Goal: Transaction & Acquisition: Purchase product/service

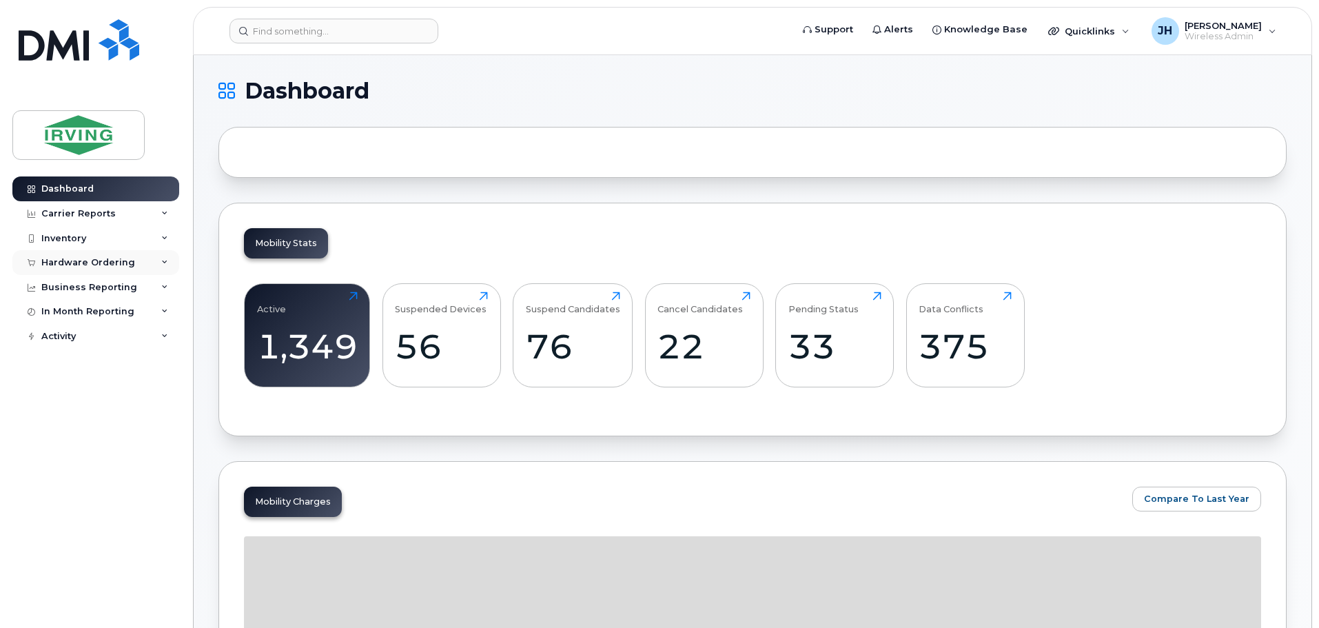
click at [81, 261] on div "Hardware Ordering" at bounding box center [88, 262] width 94 height 11
click at [64, 316] on div "Orders" at bounding box center [65, 314] width 34 height 12
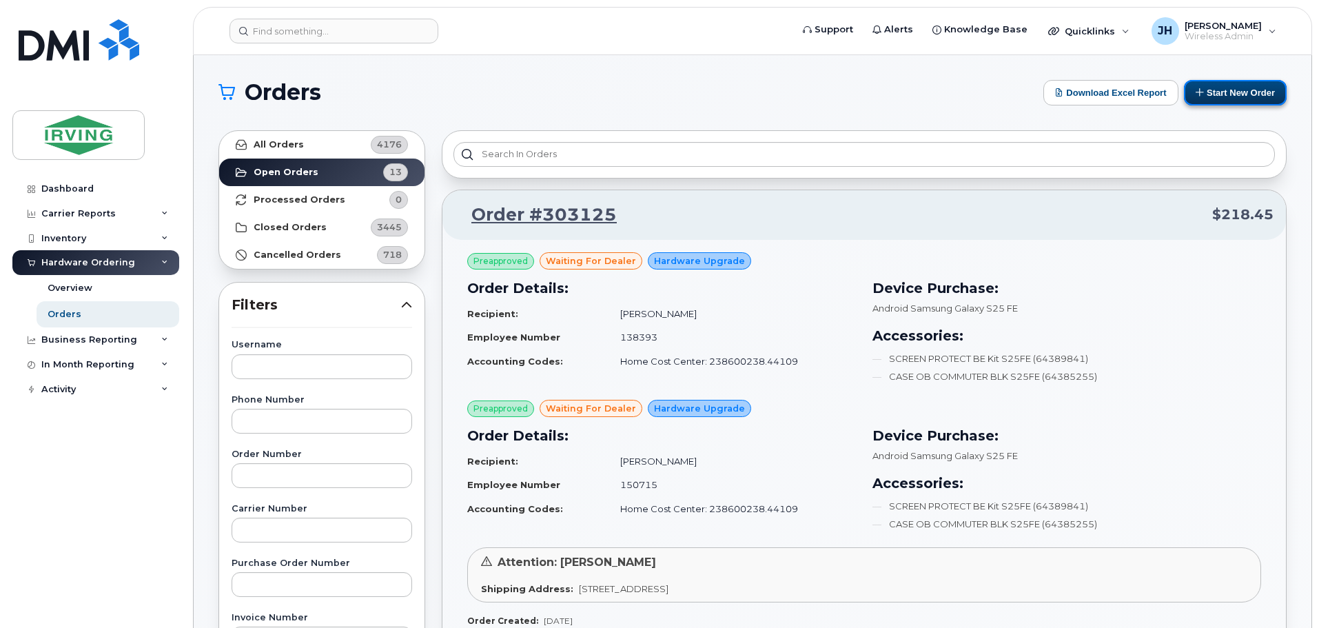
click at [1228, 92] on button "Start New Order" at bounding box center [1235, 93] width 103 height 26
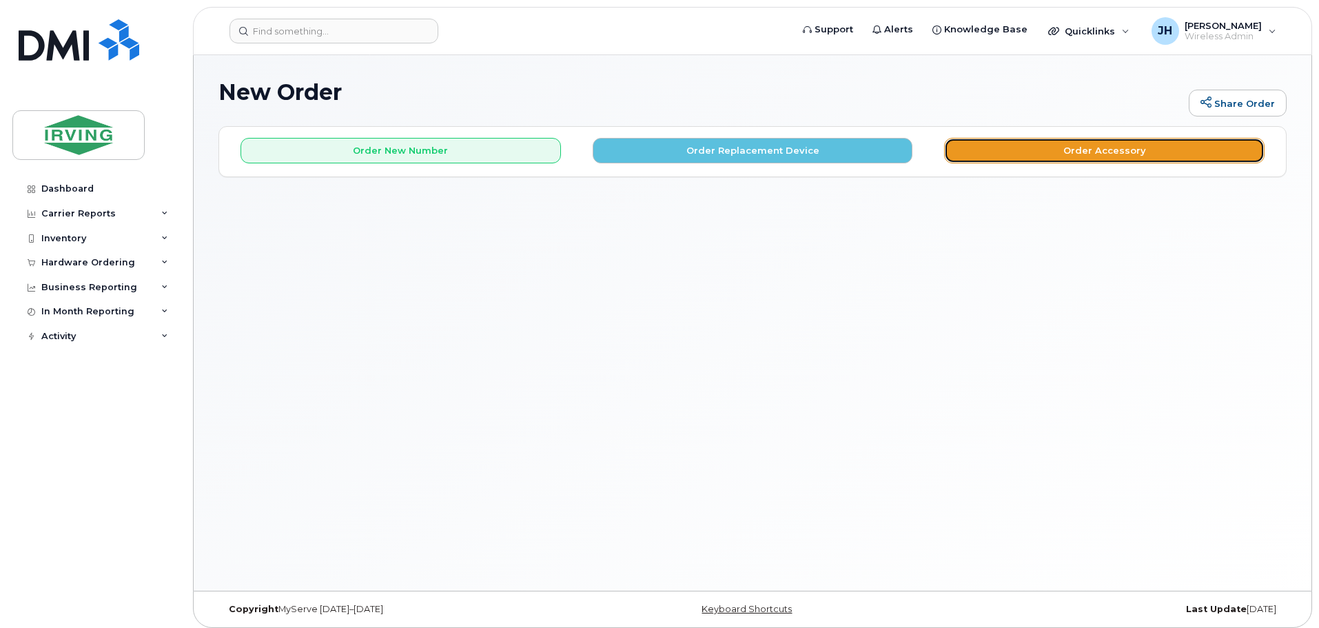
click at [1079, 148] on button "Order Accessory" at bounding box center [1104, 151] width 320 height 26
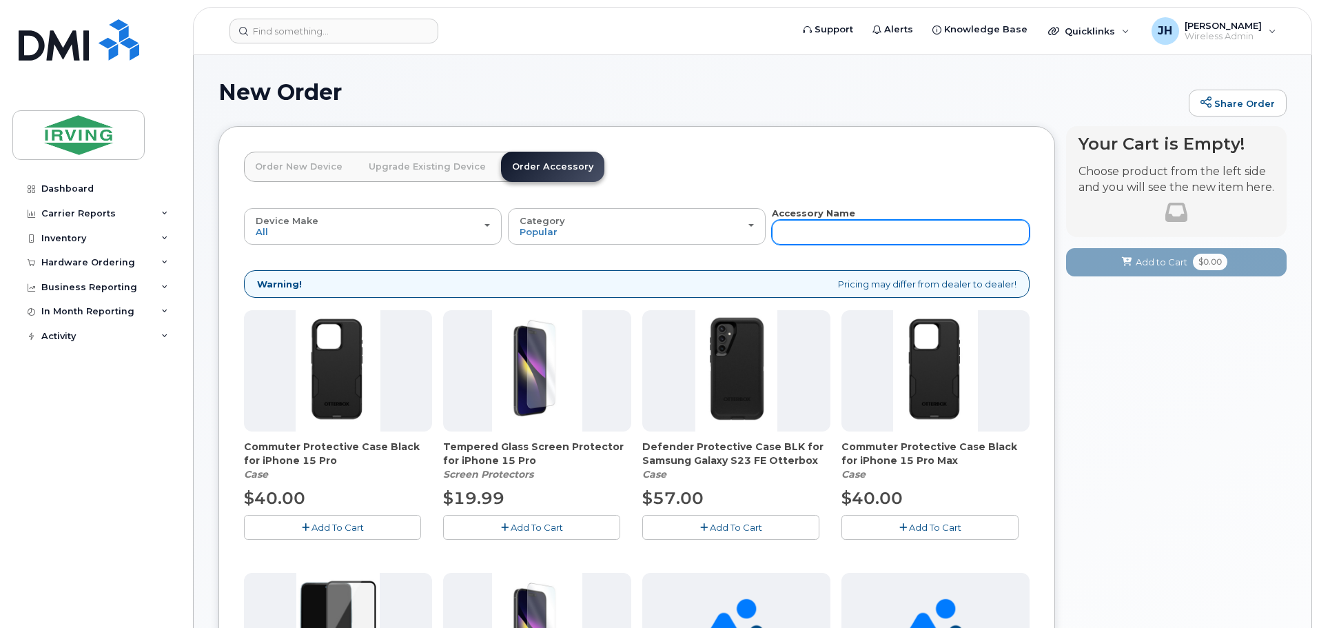
click at [795, 234] on input "text" at bounding box center [901, 232] width 258 height 25
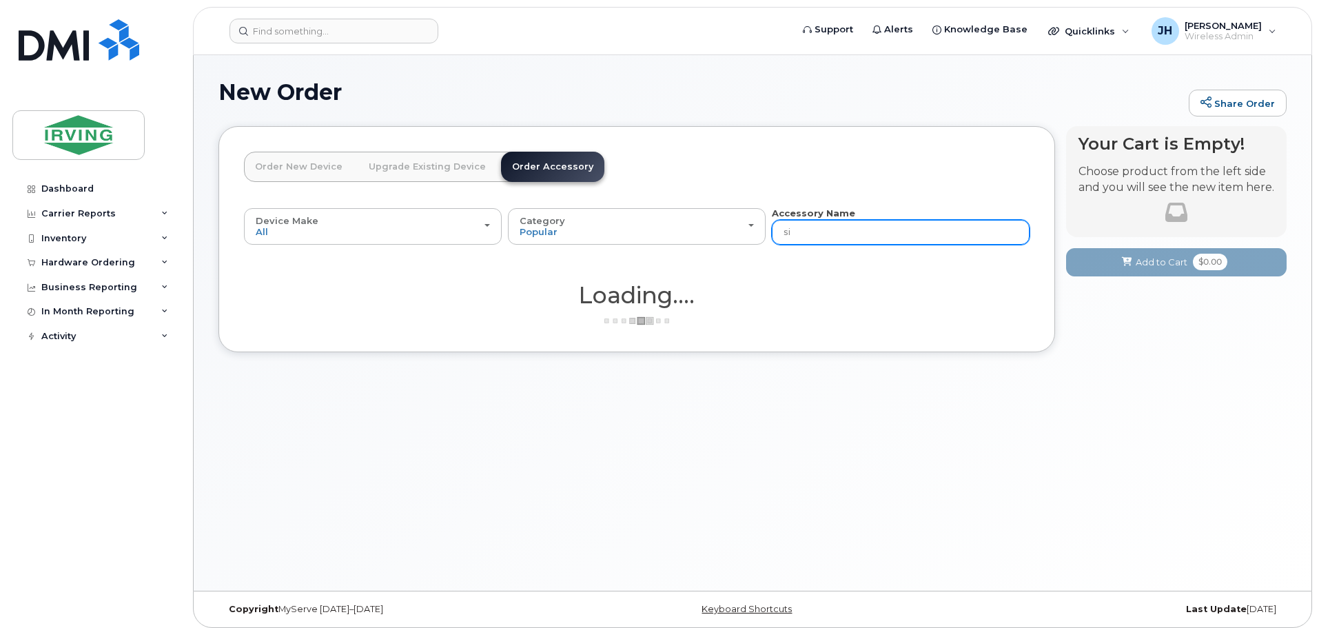
type input "sim"
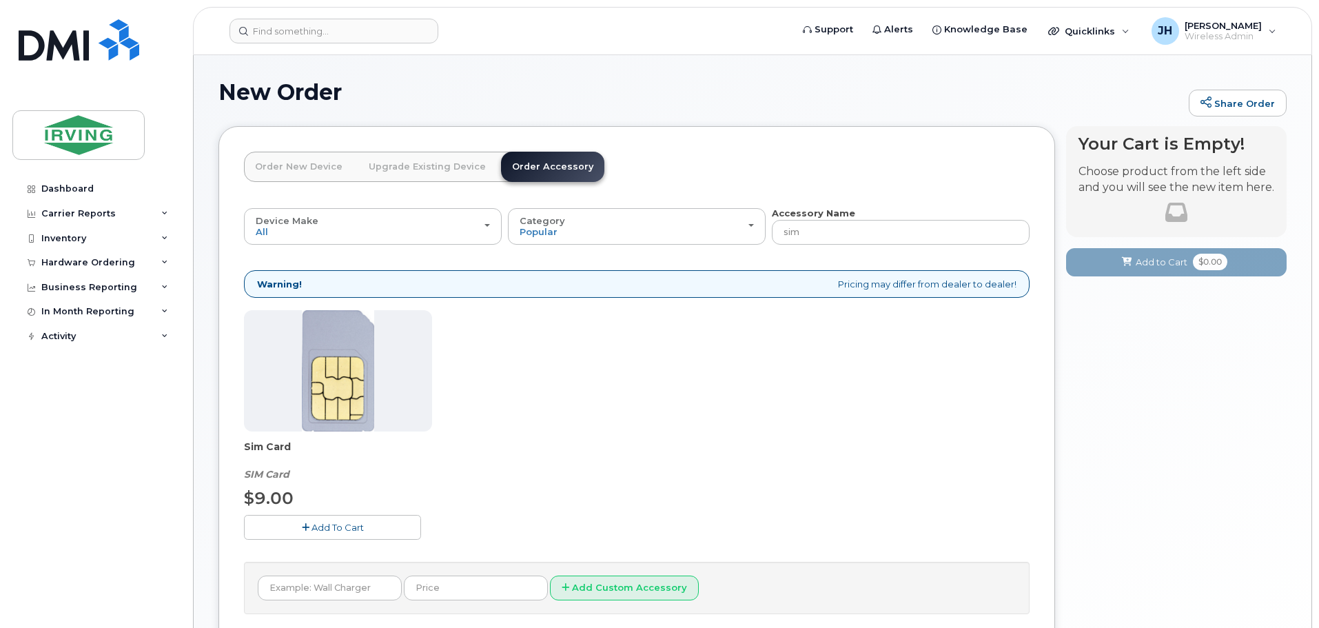
click at [336, 533] on button "Add To Cart" at bounding box center [332, 527] width 177 height 24
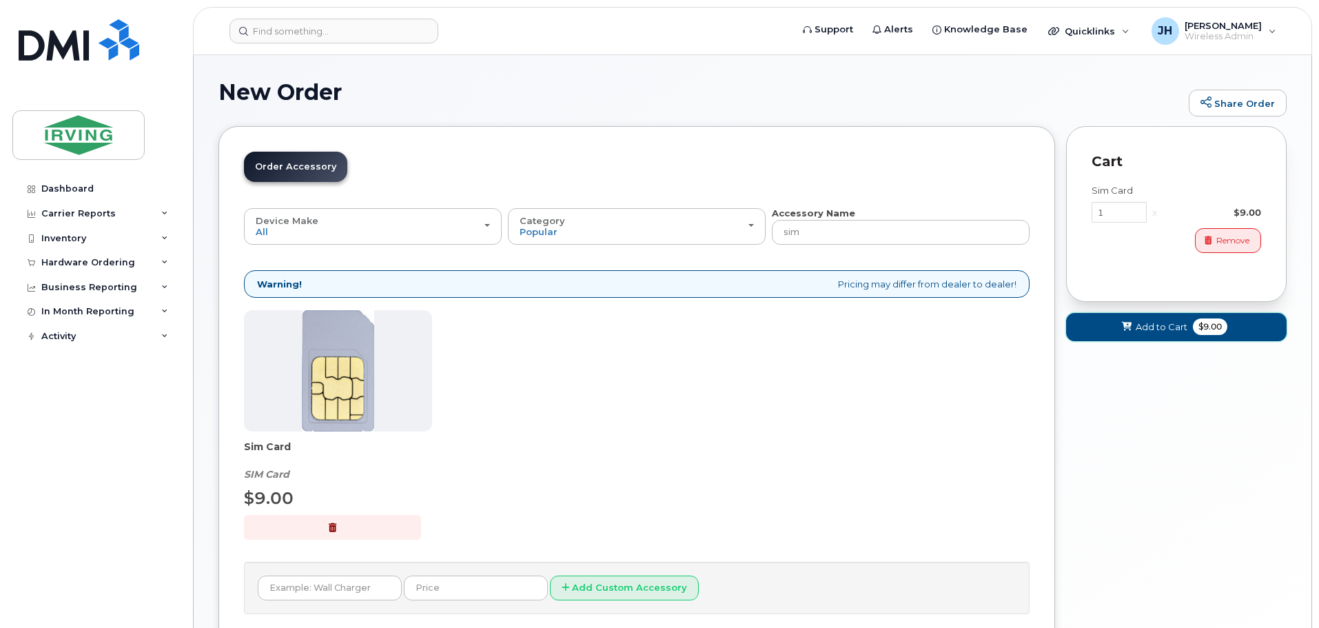
click at [1156, 327] on span "Add to Cart" at bounding box center [1162, 326] width 52 height 13
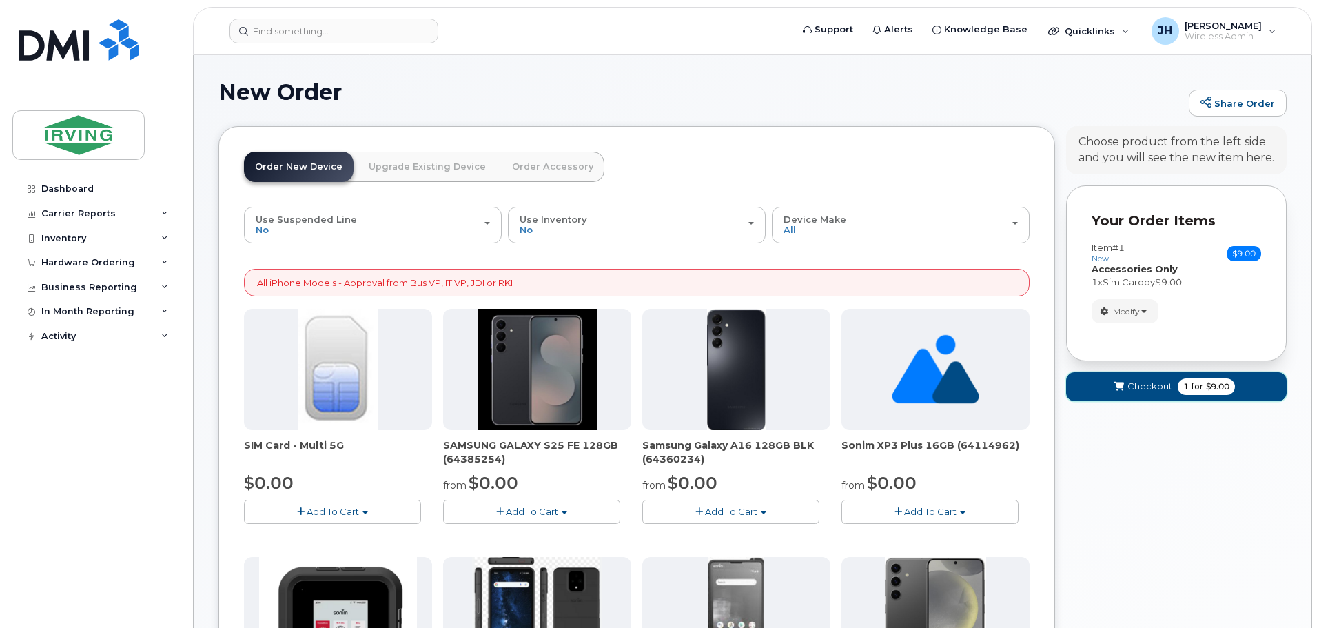
click at [1147, 387] on span "Checkout" at bounding box center [1150, 386] width 45 height 13
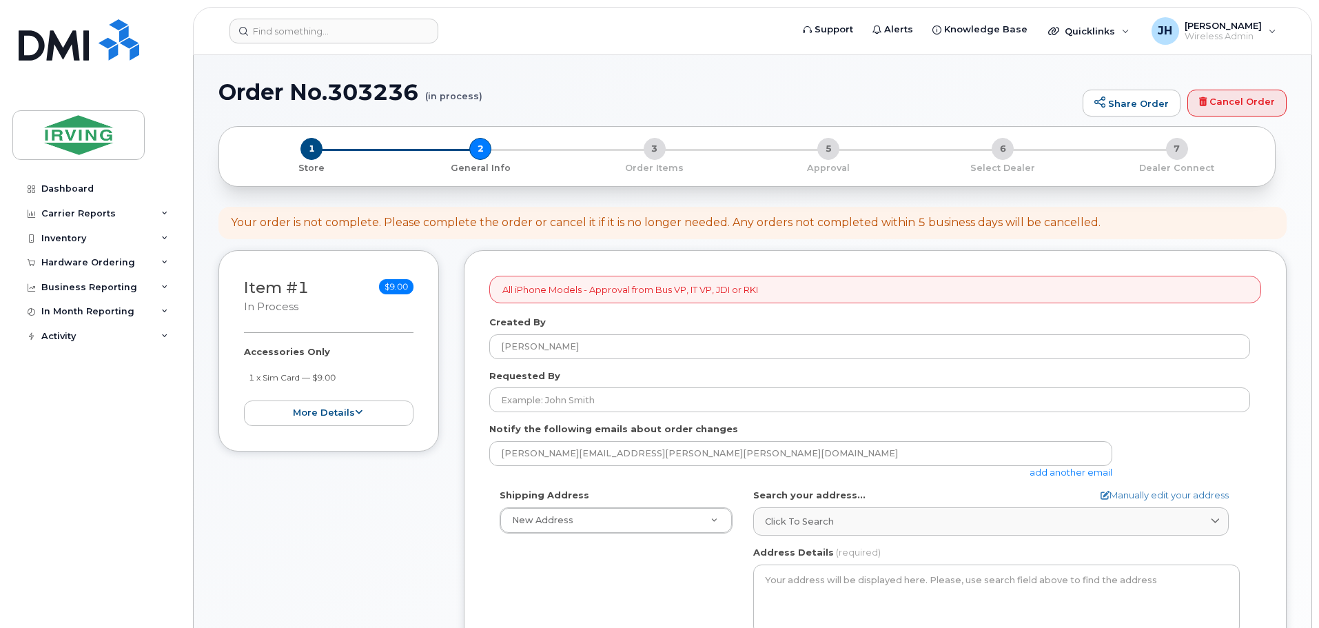
select select
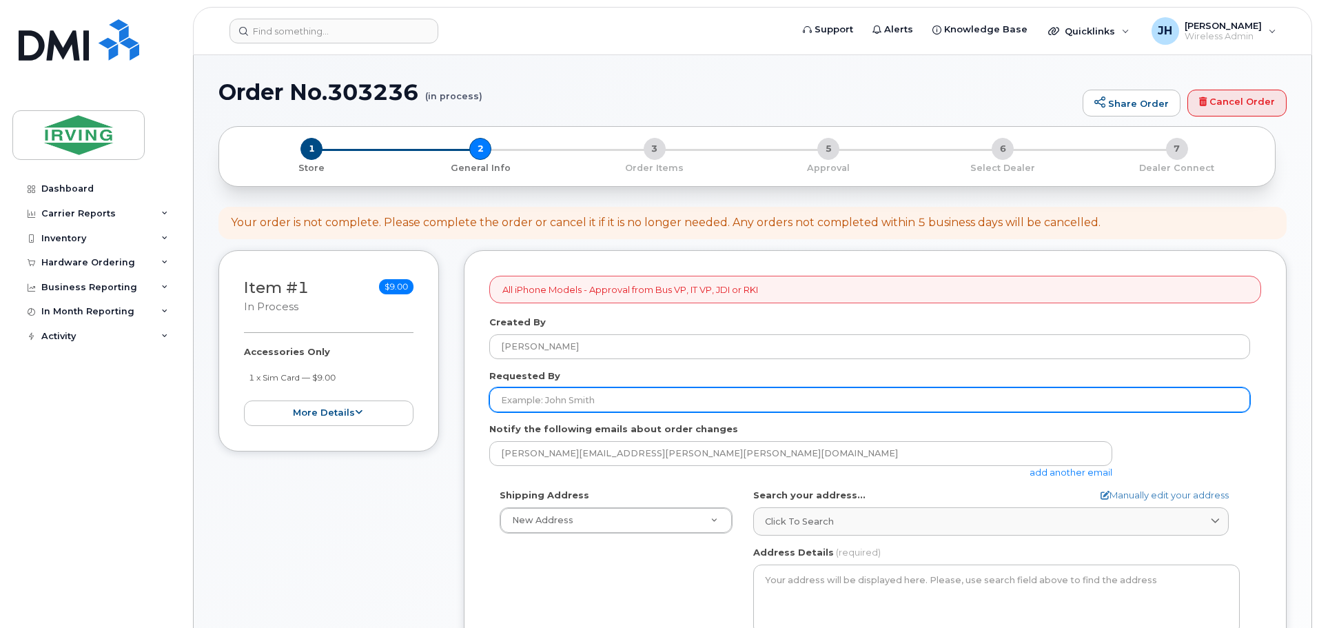
click at [558, 404] on input "Requested By" at bounding box center [869, 399] width 761 height 25
type input "[PERSON_NAME]"
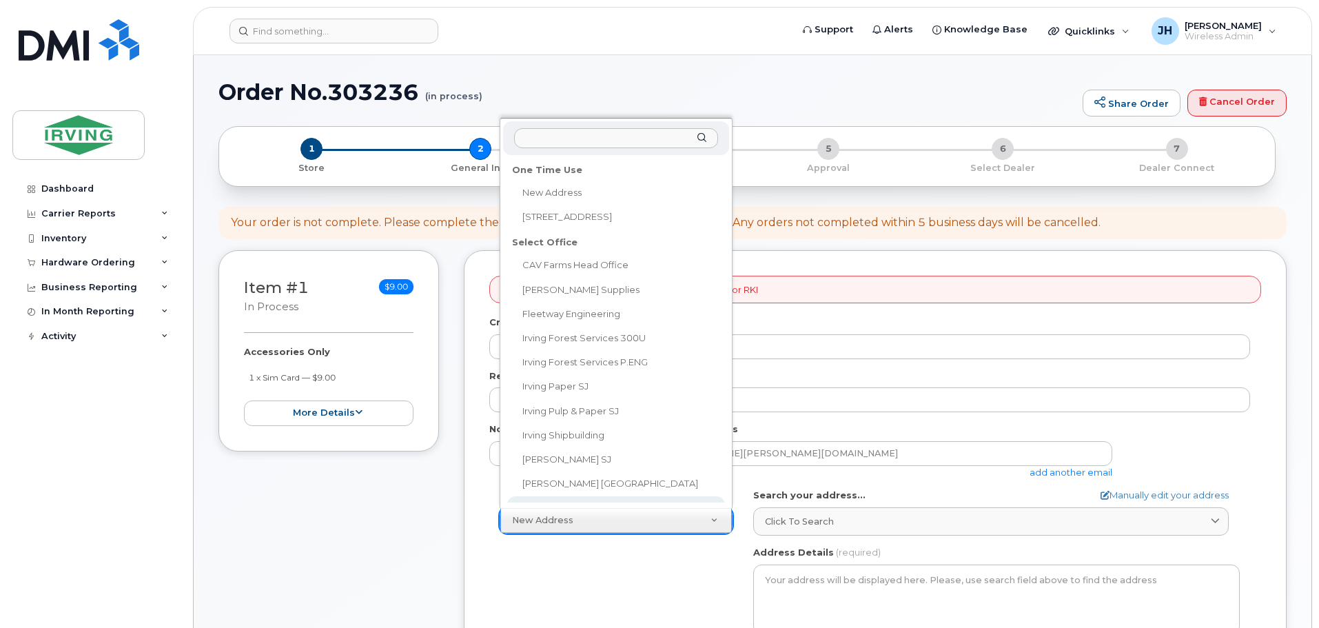
scroll to position [11, 0]
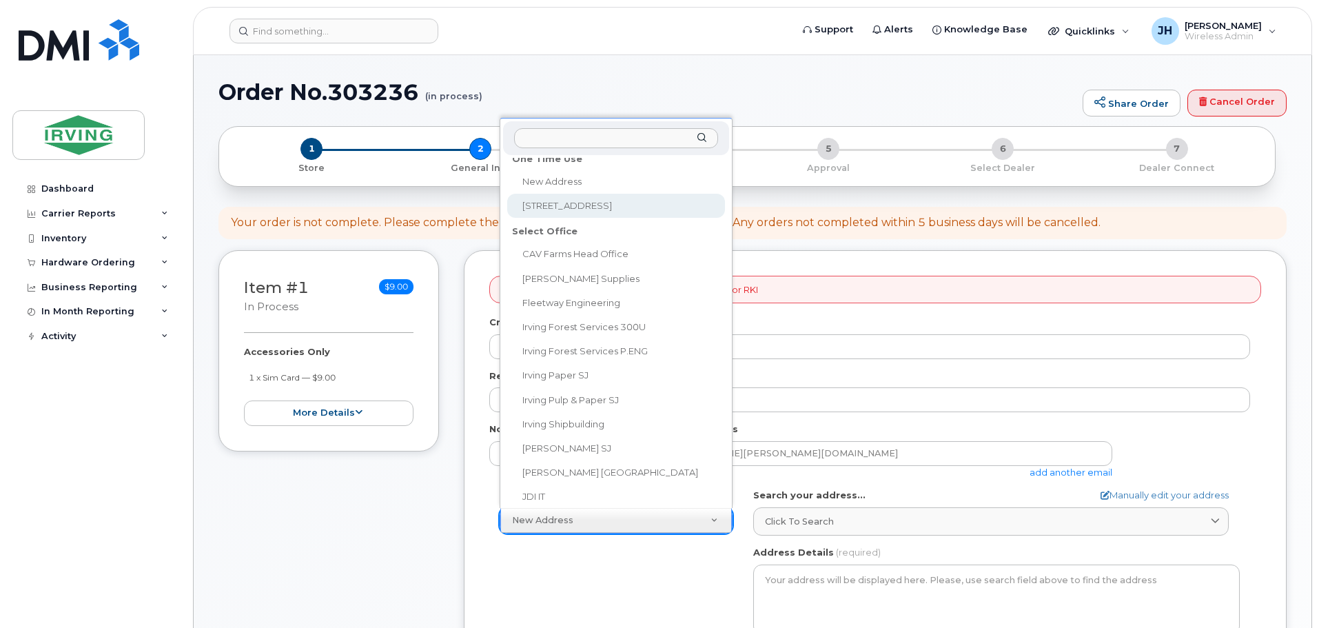
select select "300 Union St"
type textarea "300 Union St SAINT JOHN NB E2L 4Z2 CANADA"
type input "9th floor"
type input "[PERSON_NAME]"
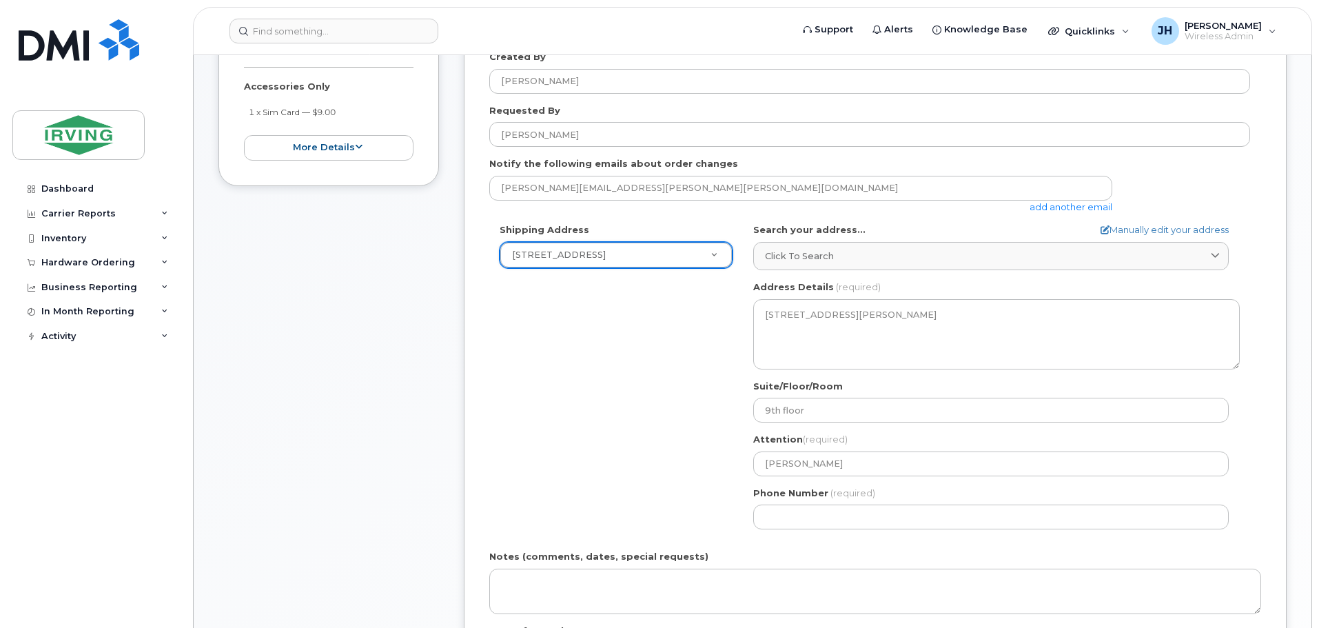
scroll to position [276, 0]
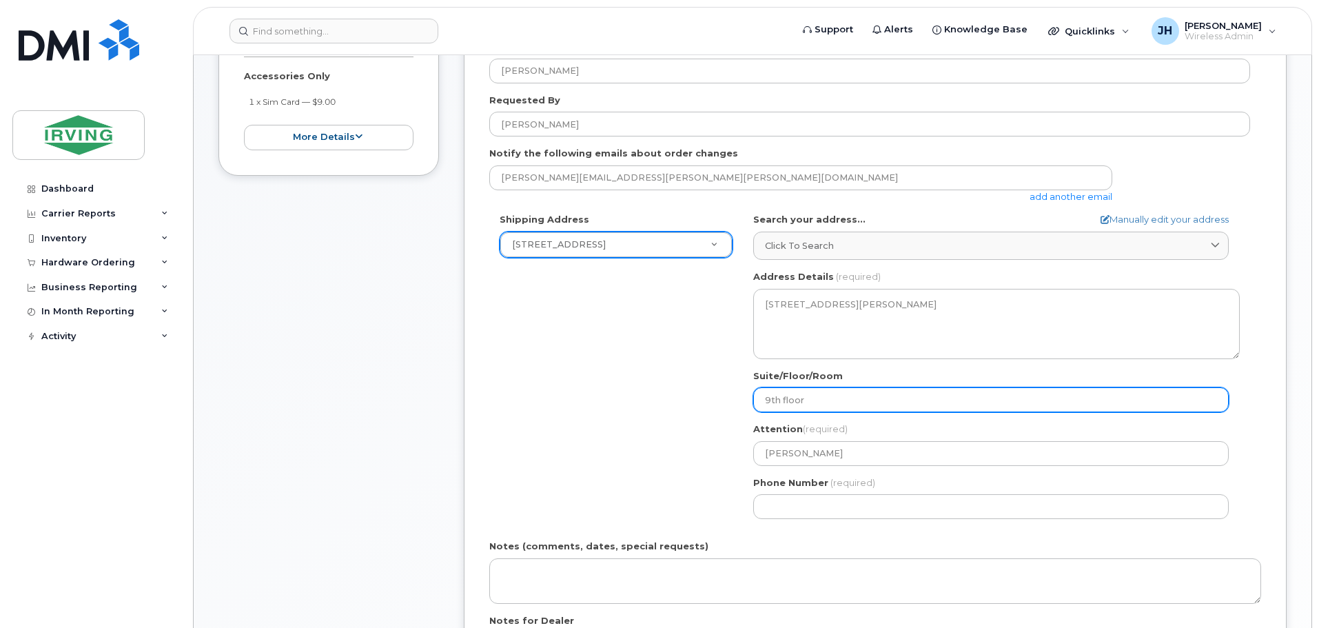
click at [765, 398] on input "9th floor" at bounding box center [991, 399] width 476 height 25
select select
type input "th floor"
select select
type input "5th floor"
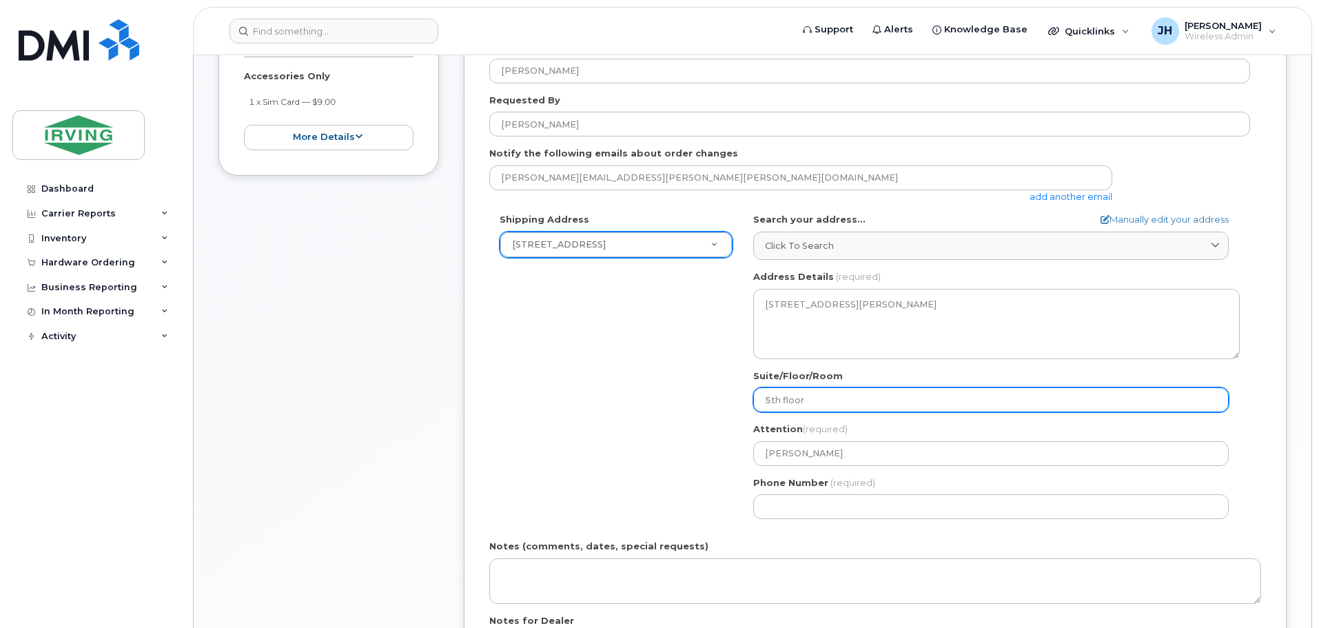
select select
type input "54th floor"
select select
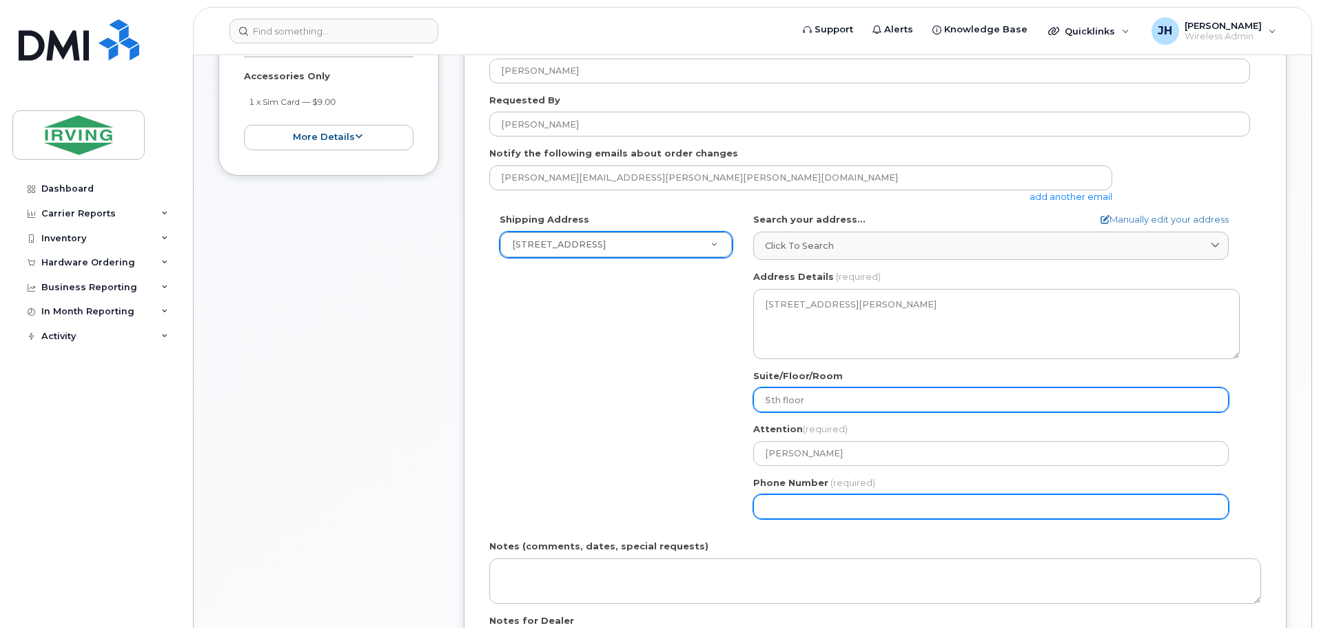
type input "5th floor"
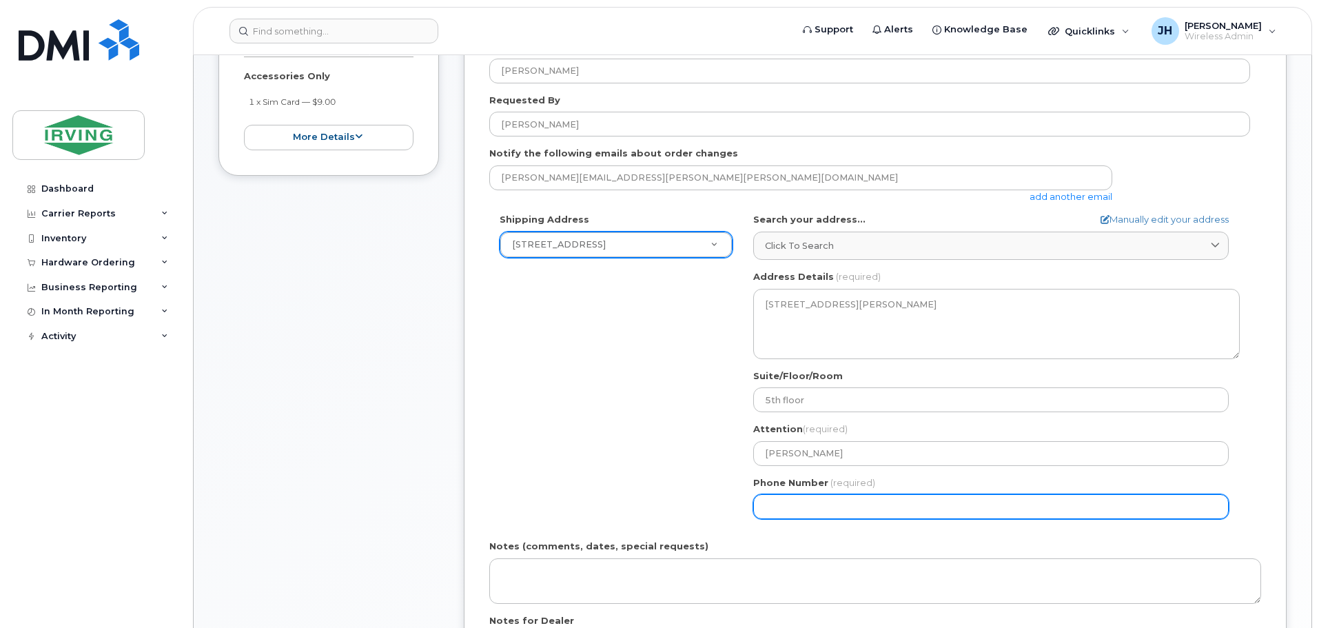
click at [798, 509] on input "Phone Number" at bounding box center [991, 506] width 476 height 25
type input "506633377"
select select
type input "5066333779"
select select
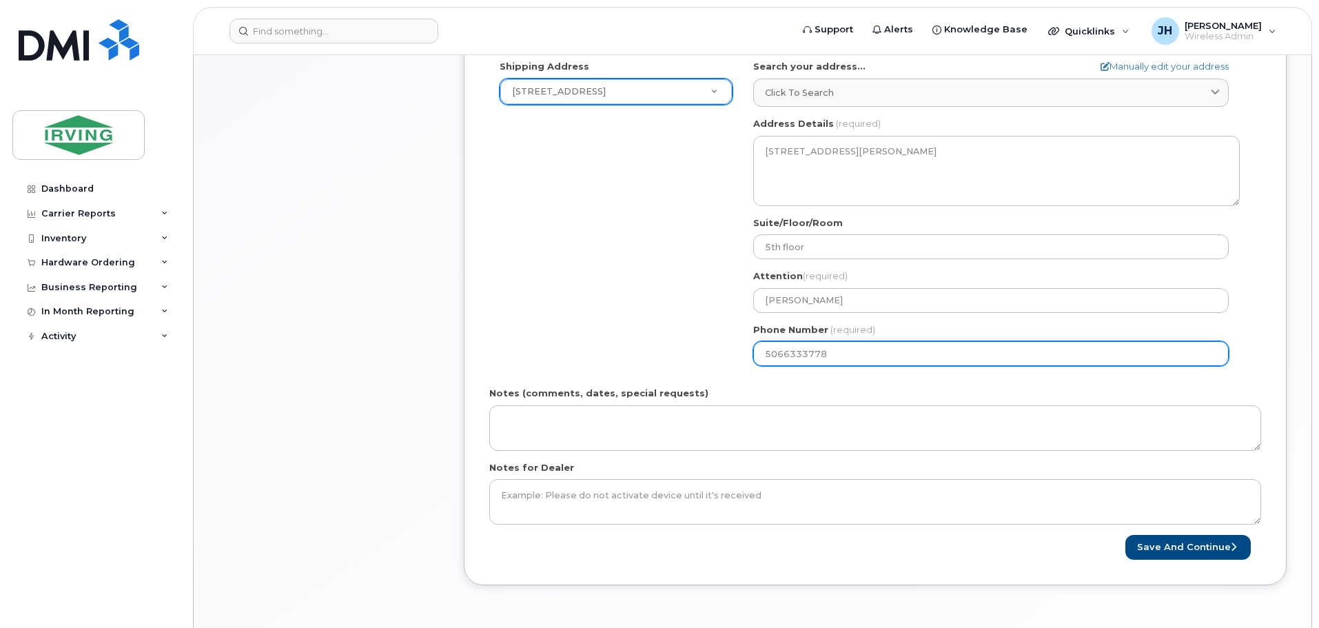
scroll to position [551, 0]
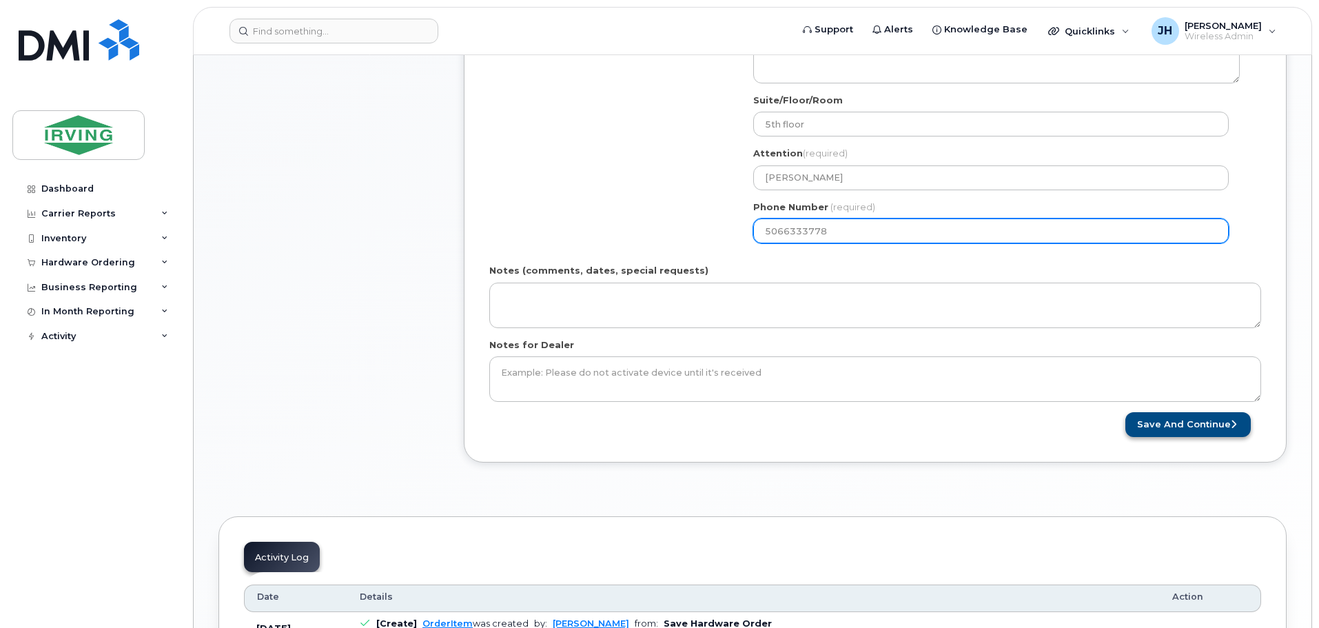
type input "5066333778"
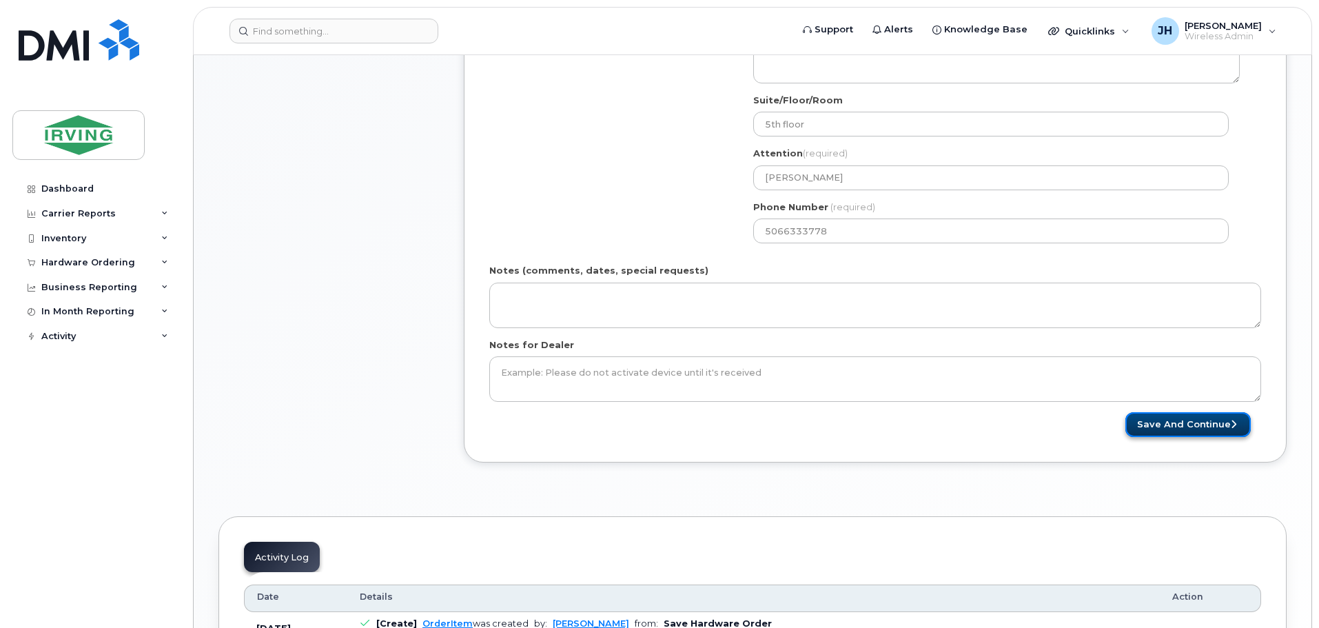
click at [1168, 426] on button "Save and Continue" at bounding box center [1188, 425] width 125 height 26
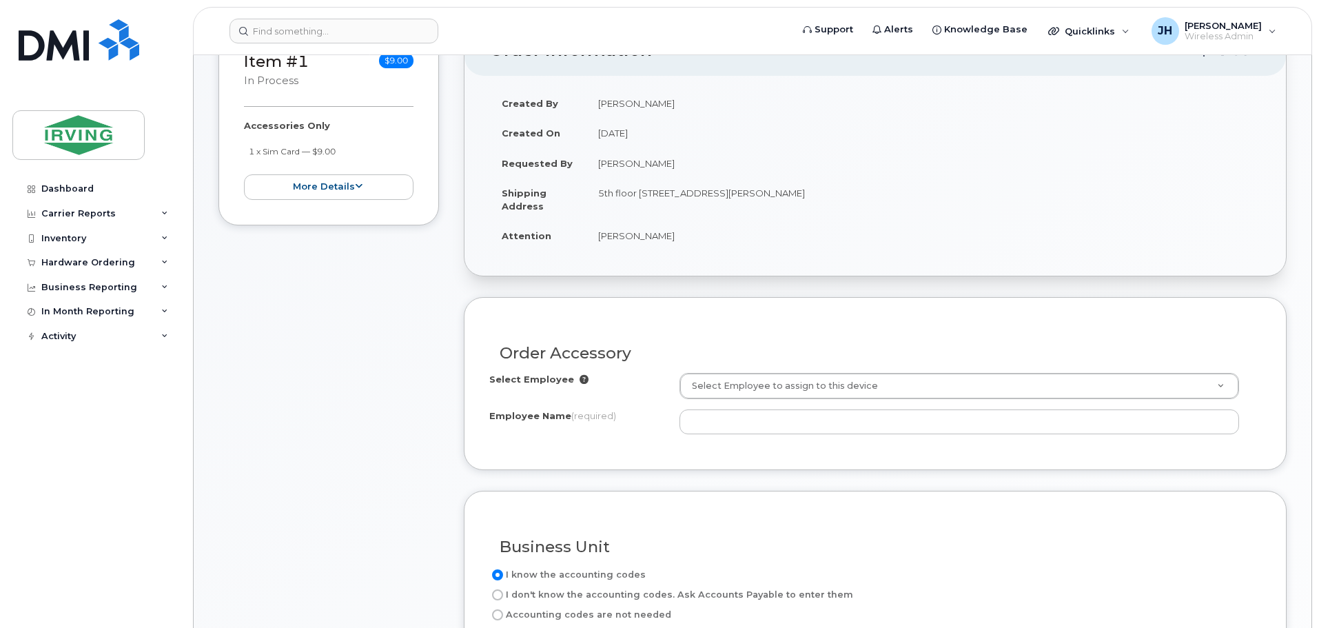
scroll to position [276, 0]
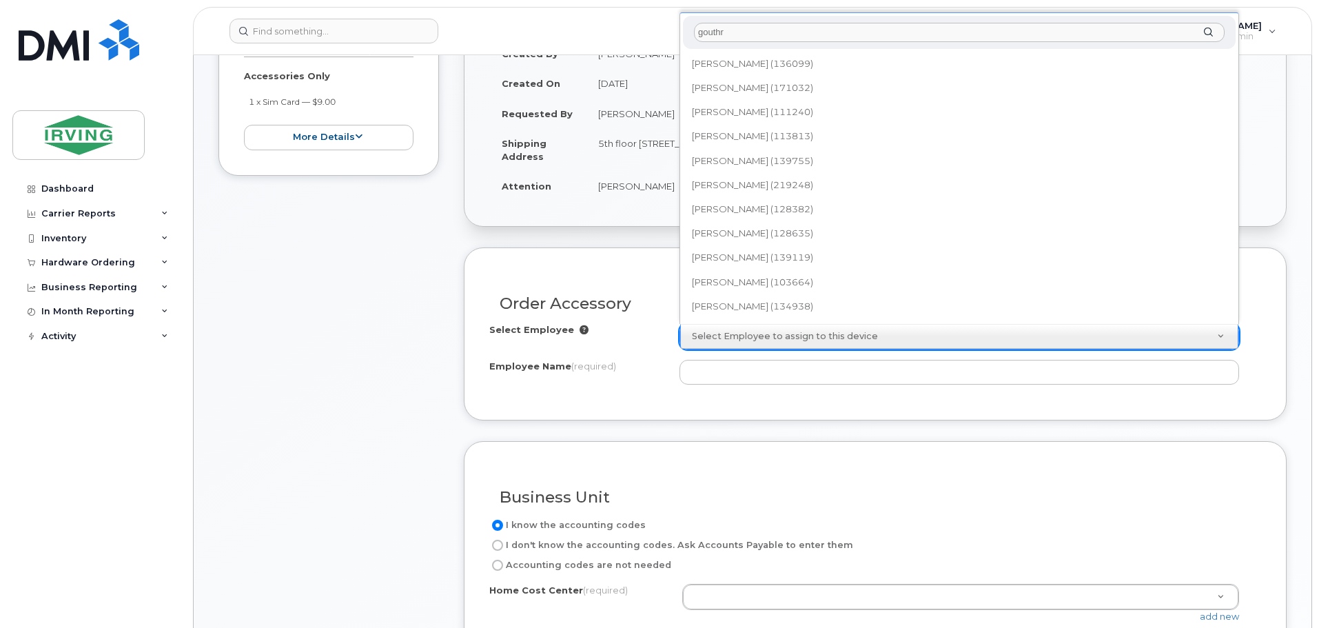
type input "gouthr"
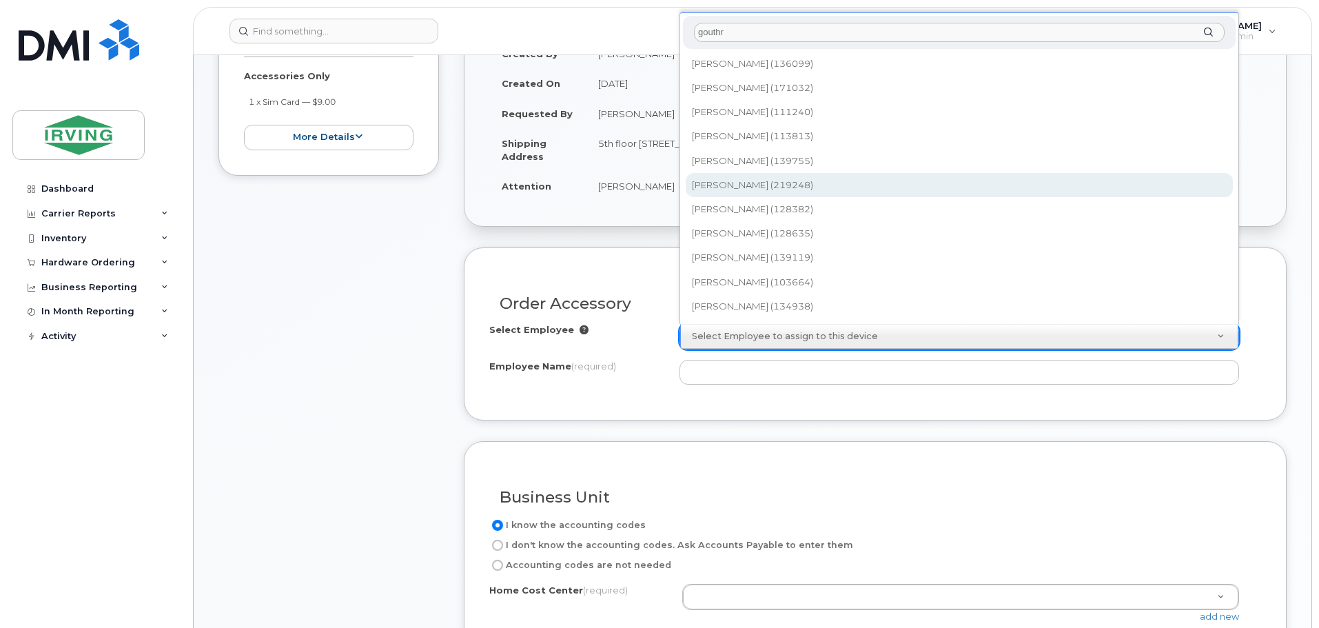
type input "1664509"
type input "Justin Gouthro"
type input "2375150"
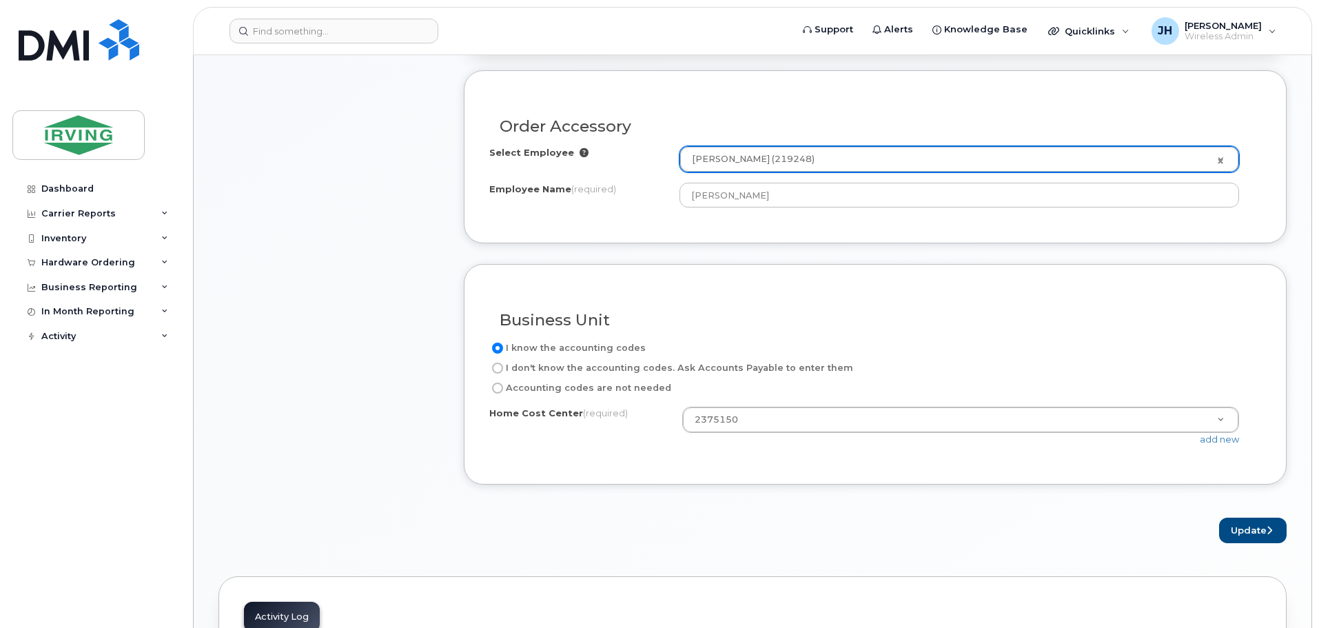
scroll to position [482, 0]
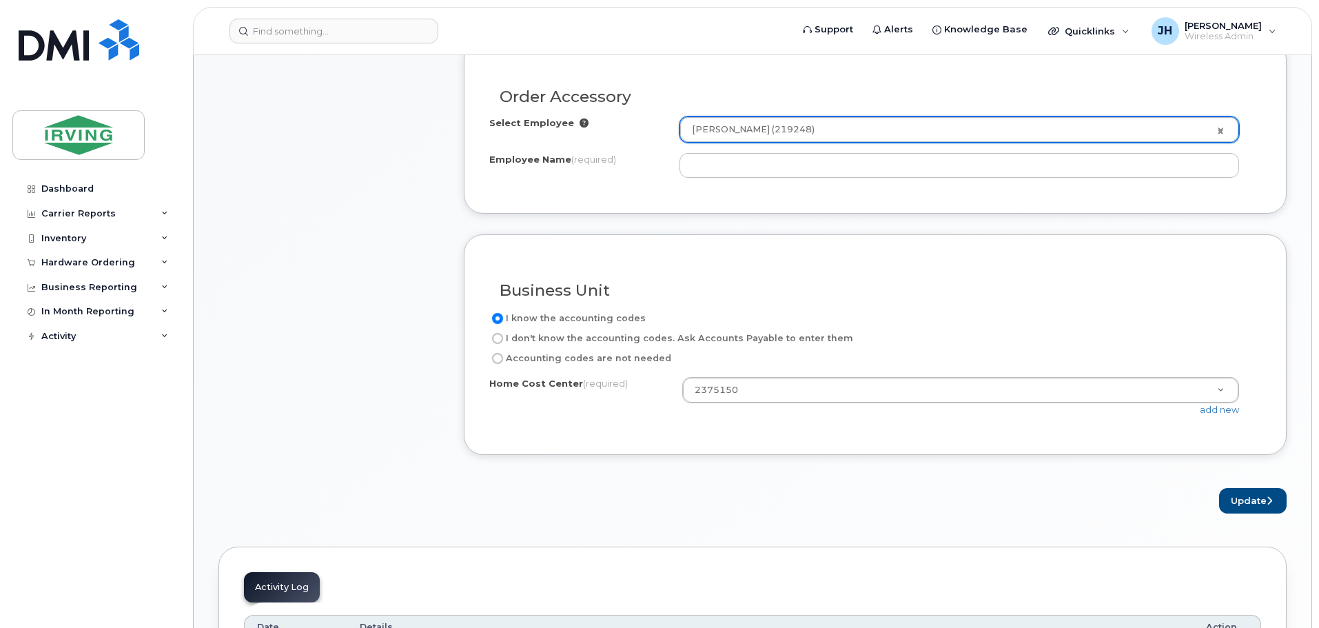
click at [1223, 130] on link "Justin Gouthro (219248)" at bounding box center [959, 129] width 558 height 25
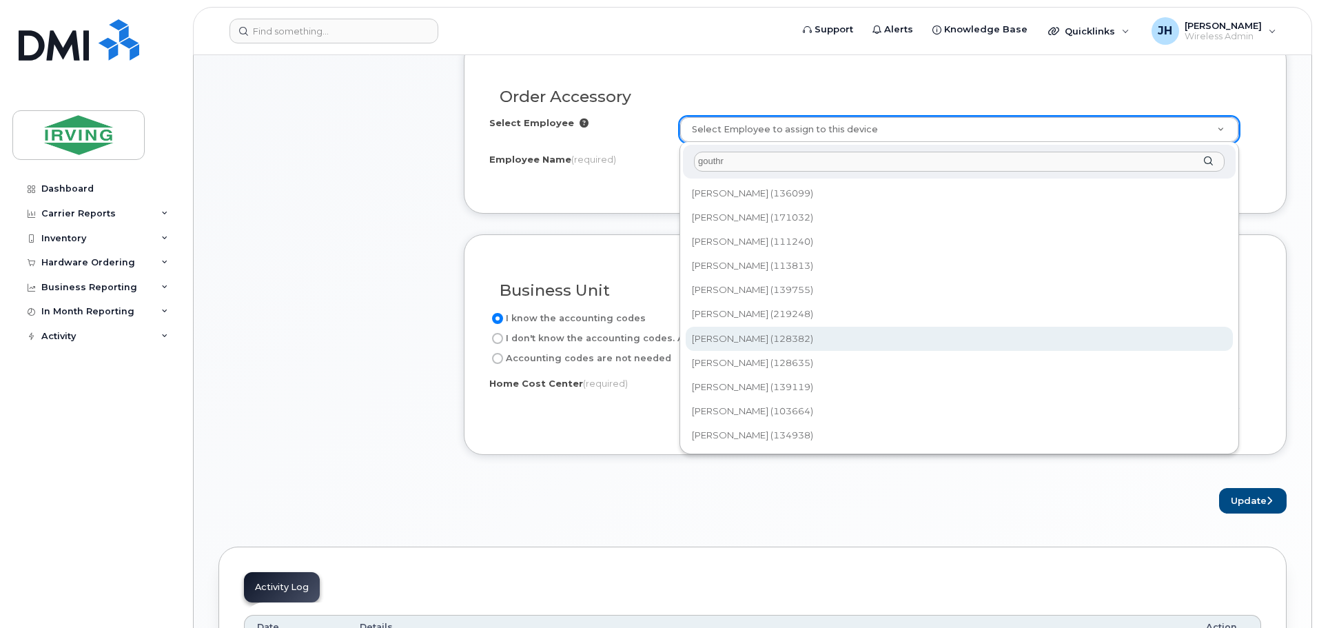
type input "gouthr"
type input "1468499"
type input "[PERSON_NAME]"
type input "4345520220"
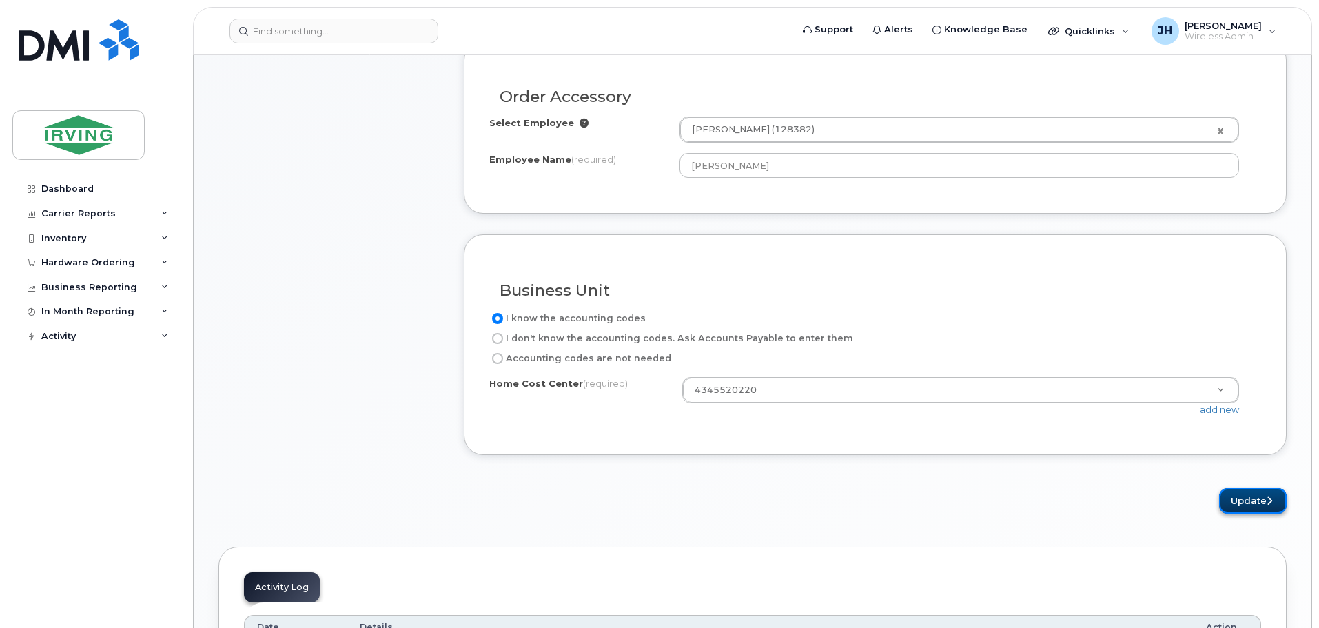
click at [1241, 502] on button "Update" at bounding box center [1253, 501] width 68 height 26
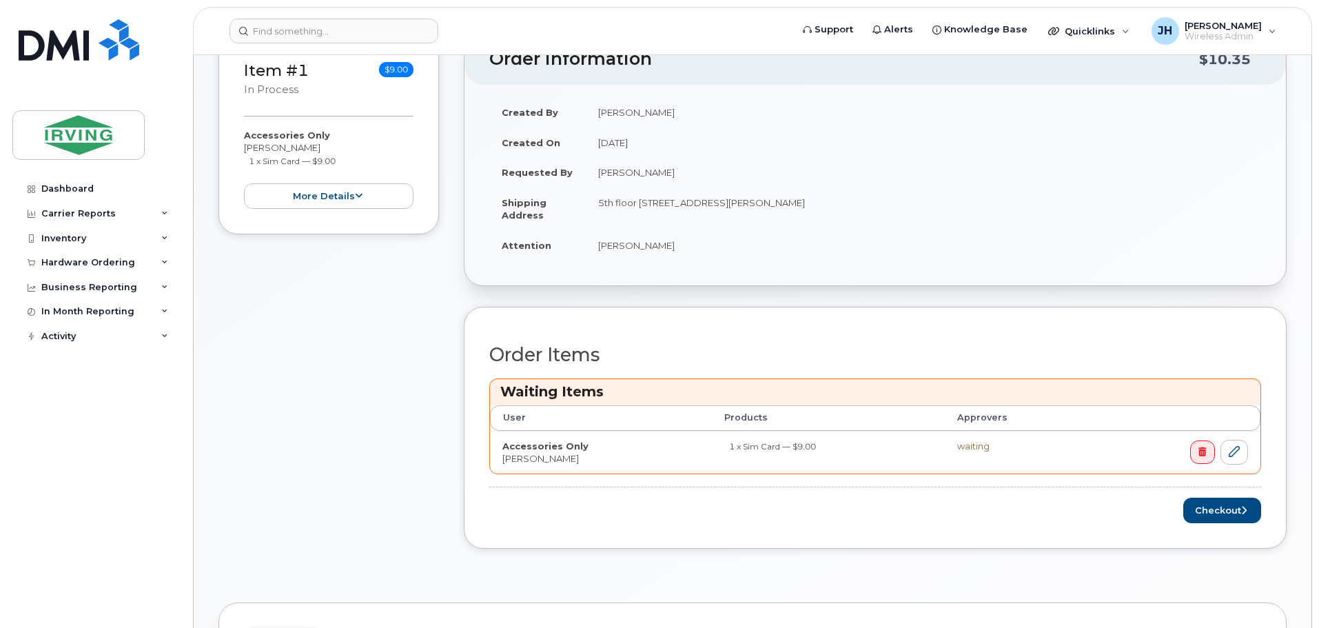
scroll to position [207, 0]
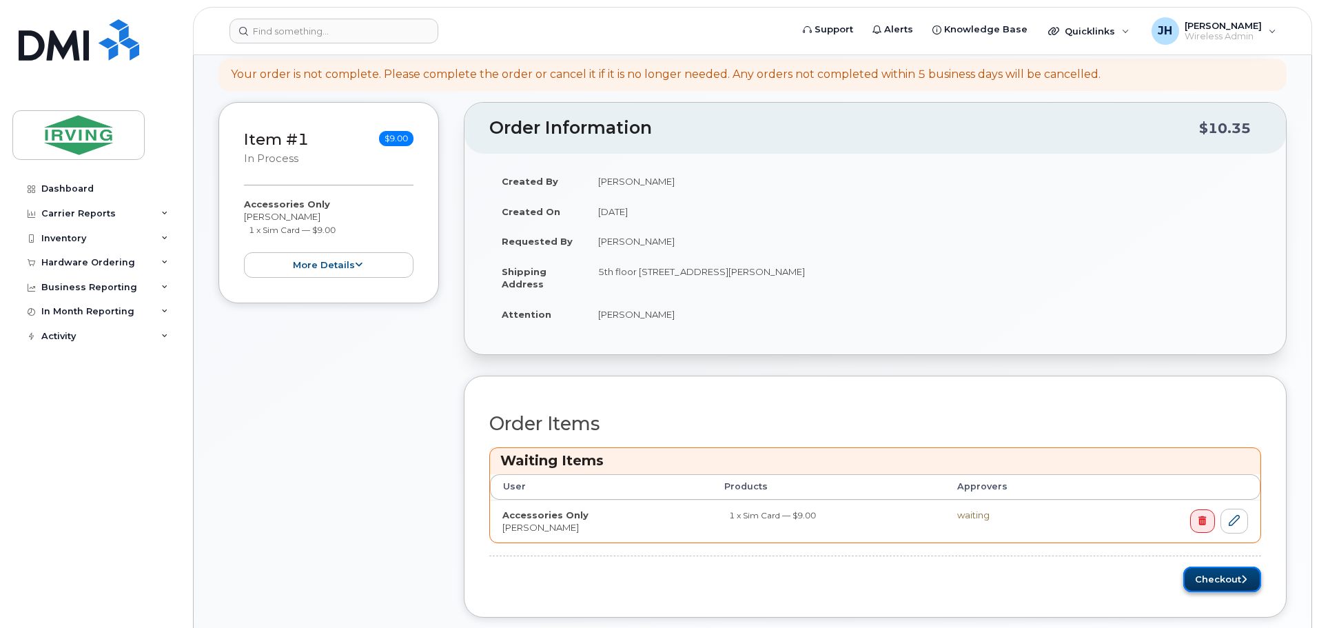
click at [1219, 575] on button "Checkout" at bounding box center [1222, 580] width 78 height 26
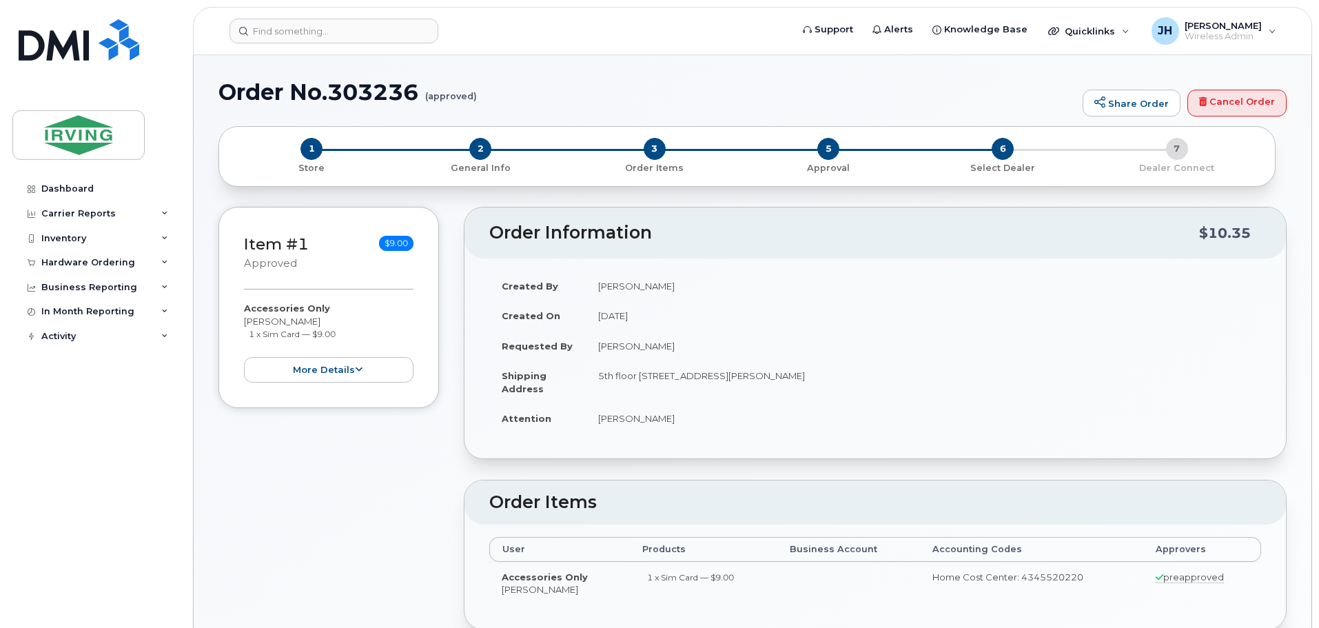
radio input "true"
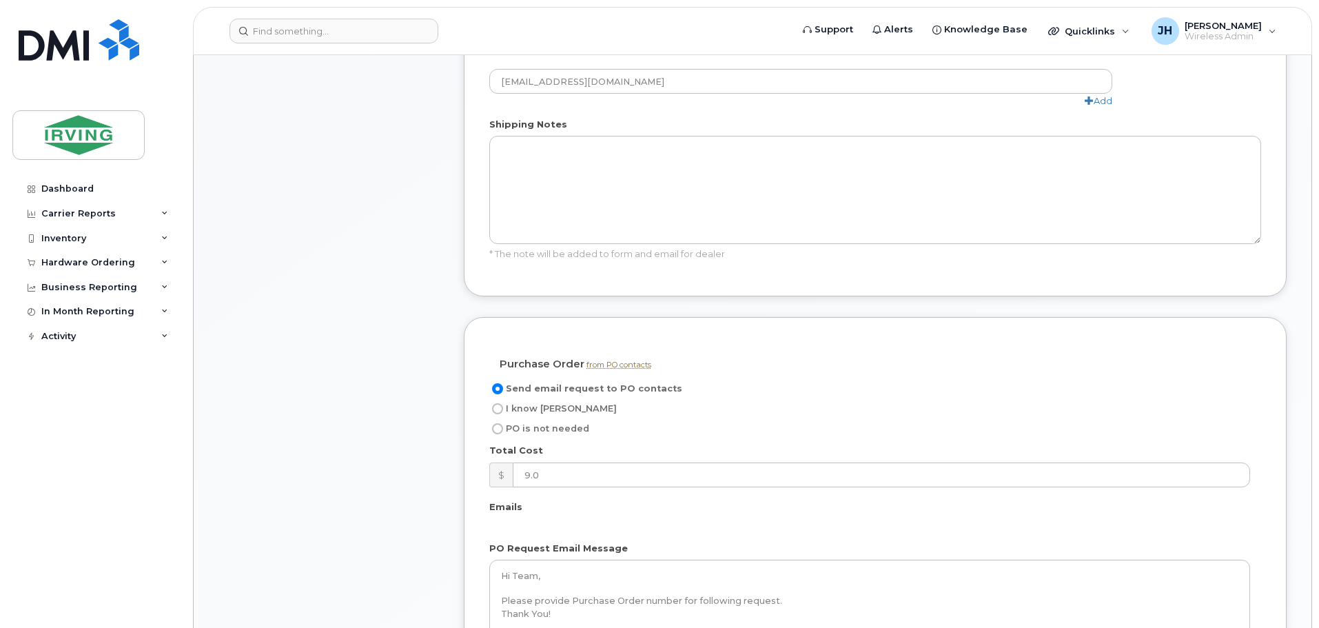
scroll to position [758, 0]
drag, startPoint x: 500, startPoint y: 412, endPoint x: 535, endPoint y: 431, distance: 40.1
click at [502, 414] on label "I know PO" at bounding box center [553, 408] width 128 height 17
click at [502, 414] on input "I know PO" at bounding box center [497, 408] width 11 height 11
radio input "true"
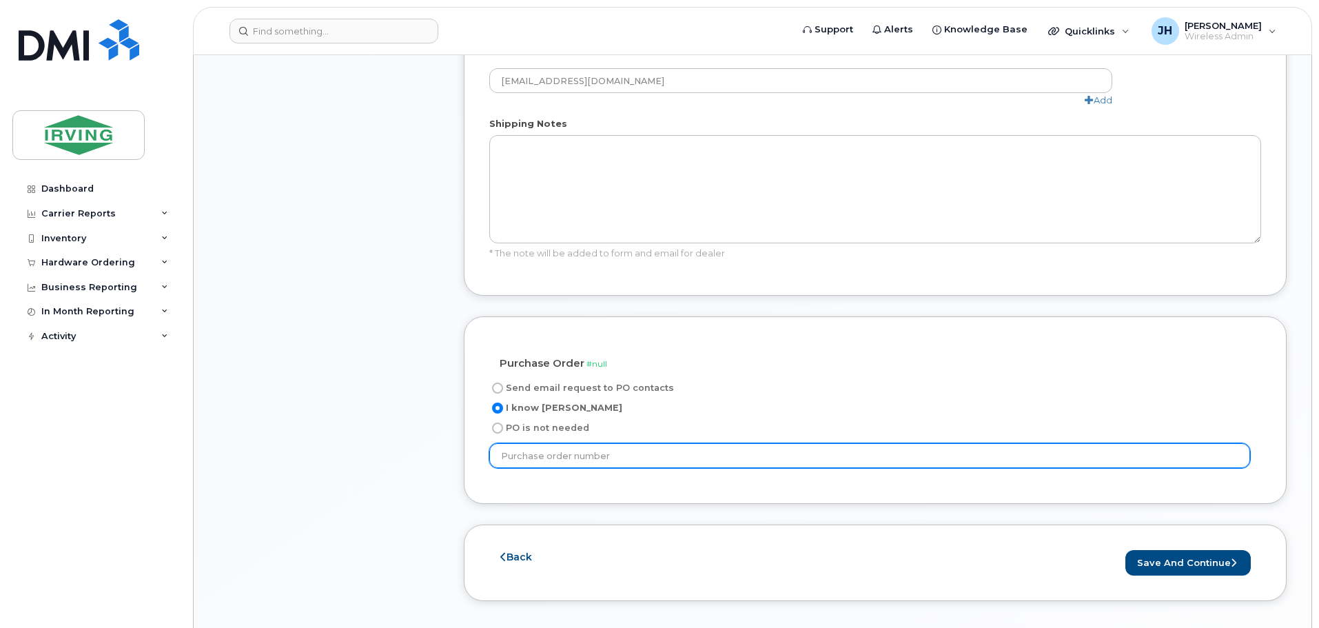
drag, startPoint x: 576, startPoint y: 455, endPoint x: 580, endPoint y: 443, distance: 12.7
click at [576, 455] on input "text" at bounding box center [869, 455] width 761 height 25
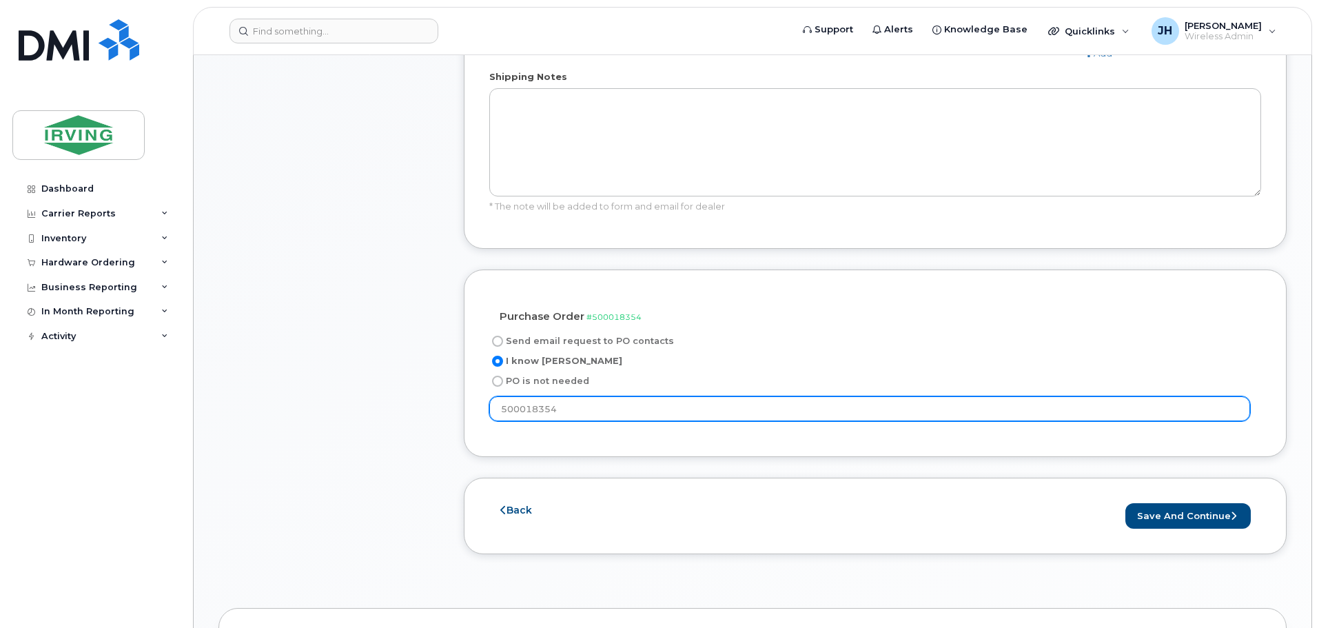
scroll to position [827, 0]
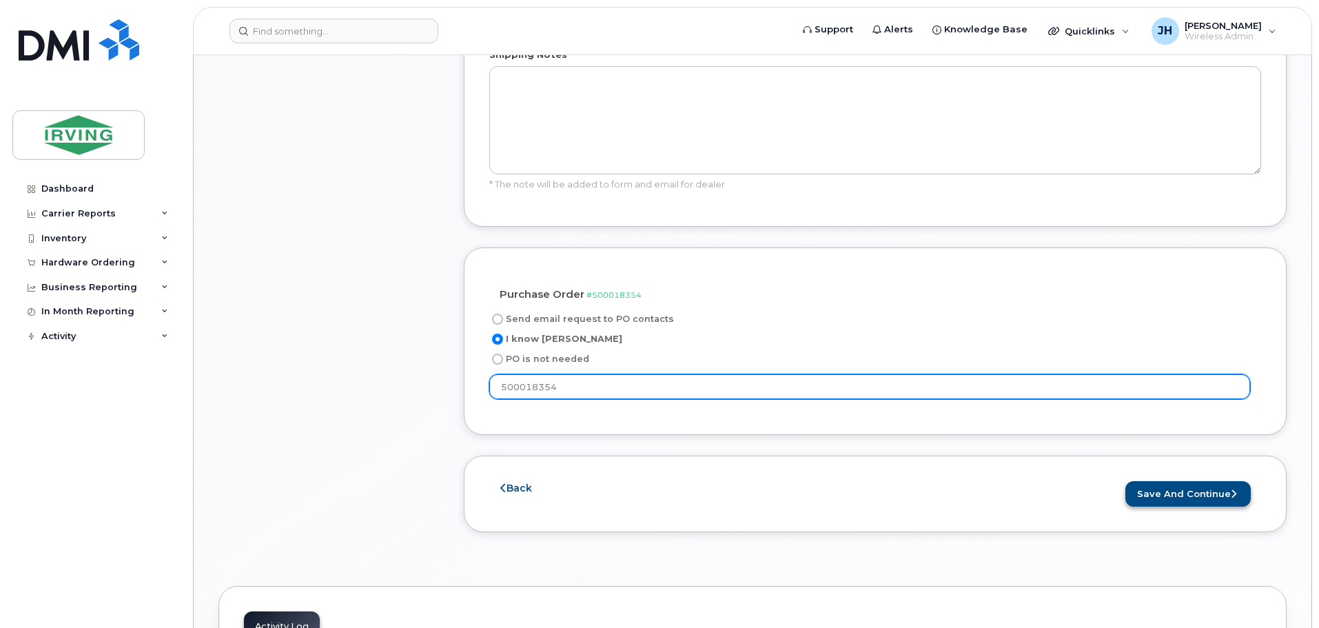
type input "500018354"
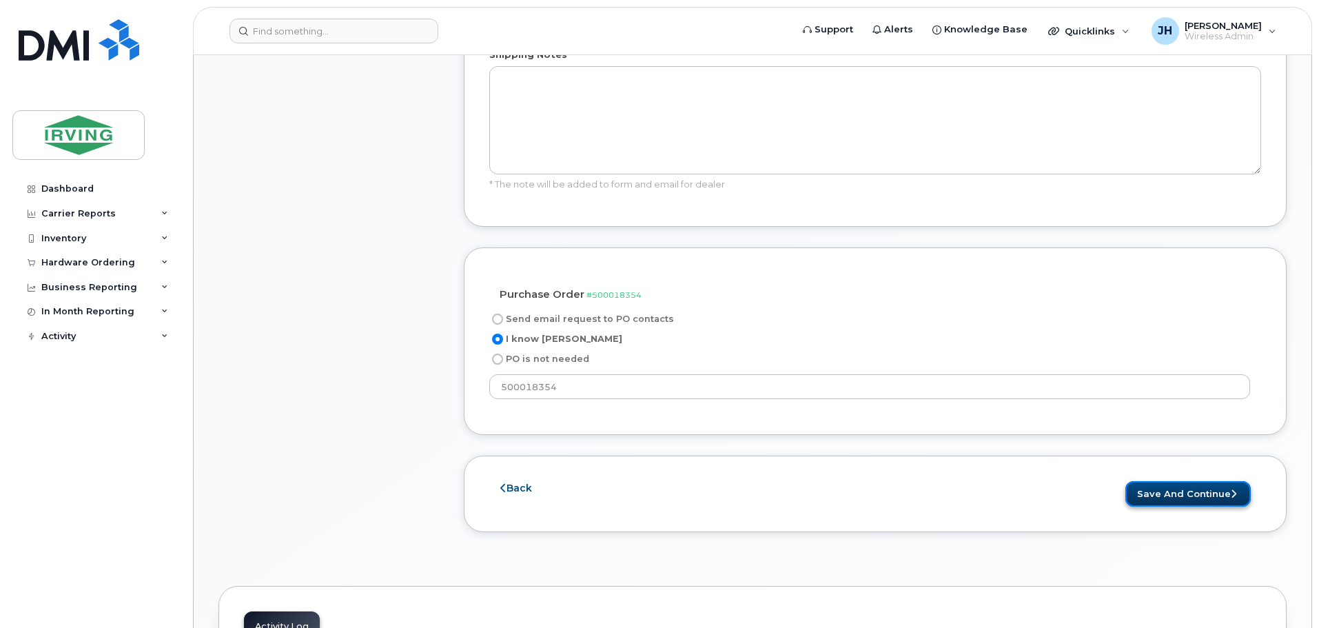
click at [1186, 486] on button "Save and Continue" at bounding box center [1188, 494] width 125 height 26
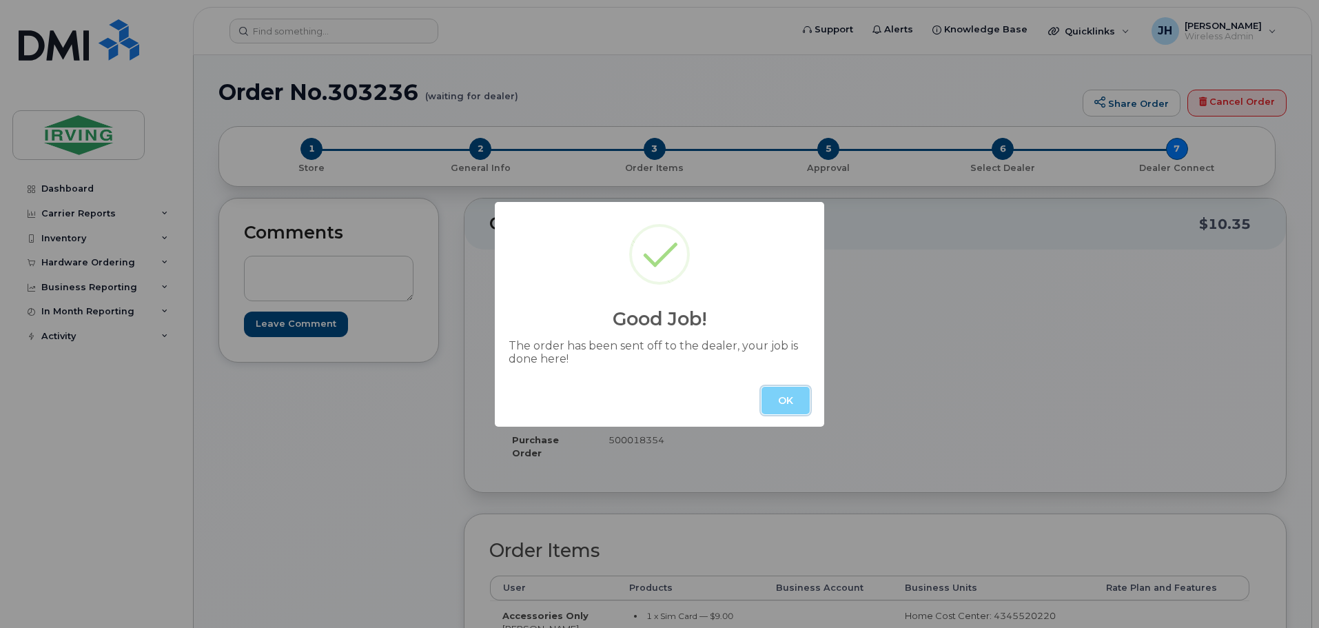
drag, startPoint x: 797, startPoint y: 395, endPoint x: 804, endPoint y: 391, distance: 7.5
click at [797, 395] on button "OK" at bounding box center [786, 401] width 48 height 28
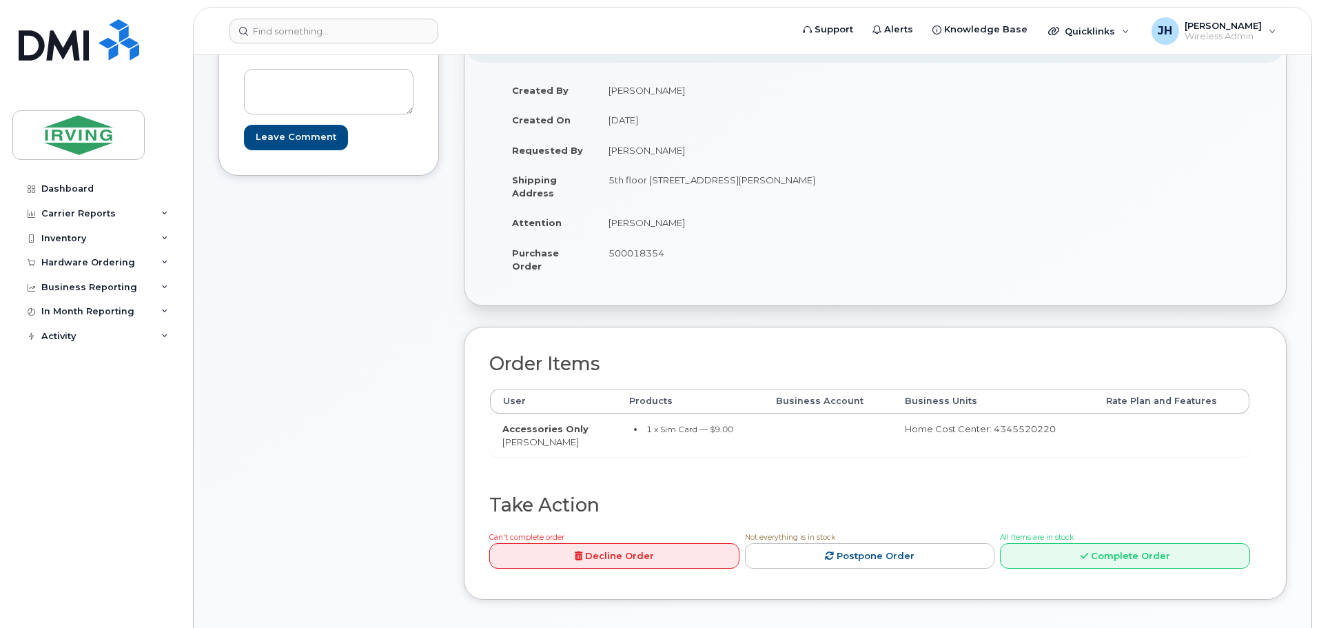
scroll to position [207, 0]
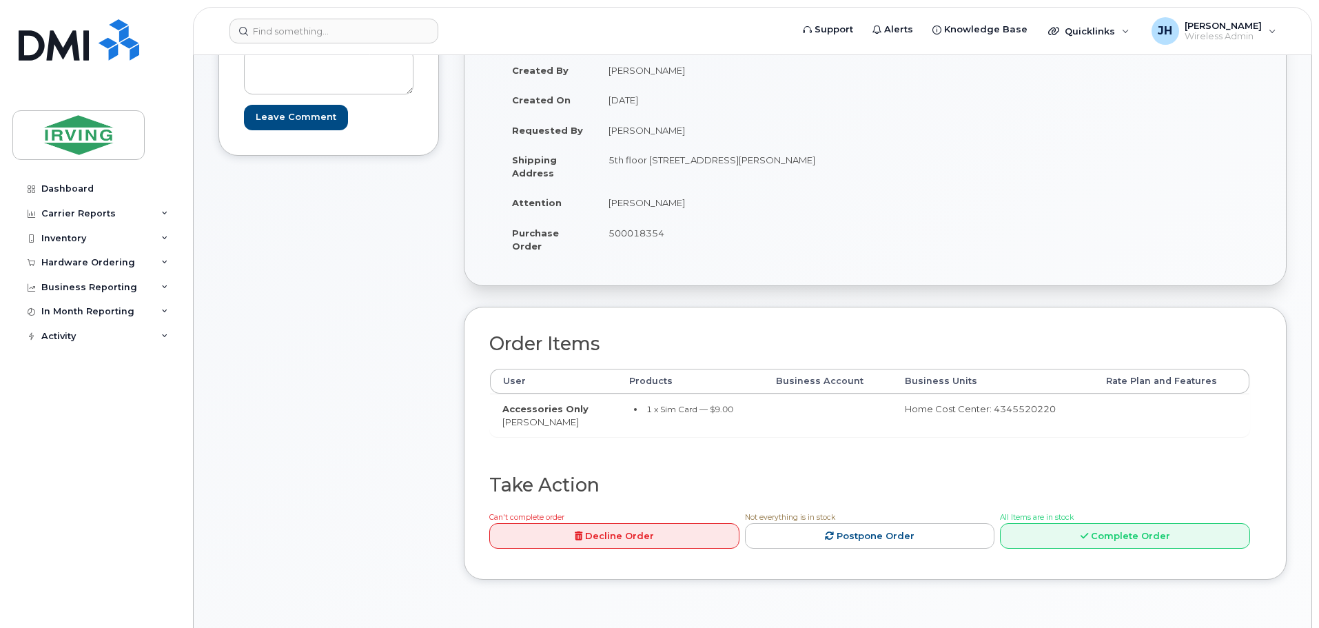
drag, startPoint x: 645, startPoint y: 407, endPoint x: 732, endPoint y: 411, distance: 86.9
click at [732, 411] on li "1 x Sim Card — $9.00" at bounding box center [693, 409] width 118 height 13
copy small "1 x Sim Card — $9.00"
